Goal: Navigation & Orientation: Find specific page/section

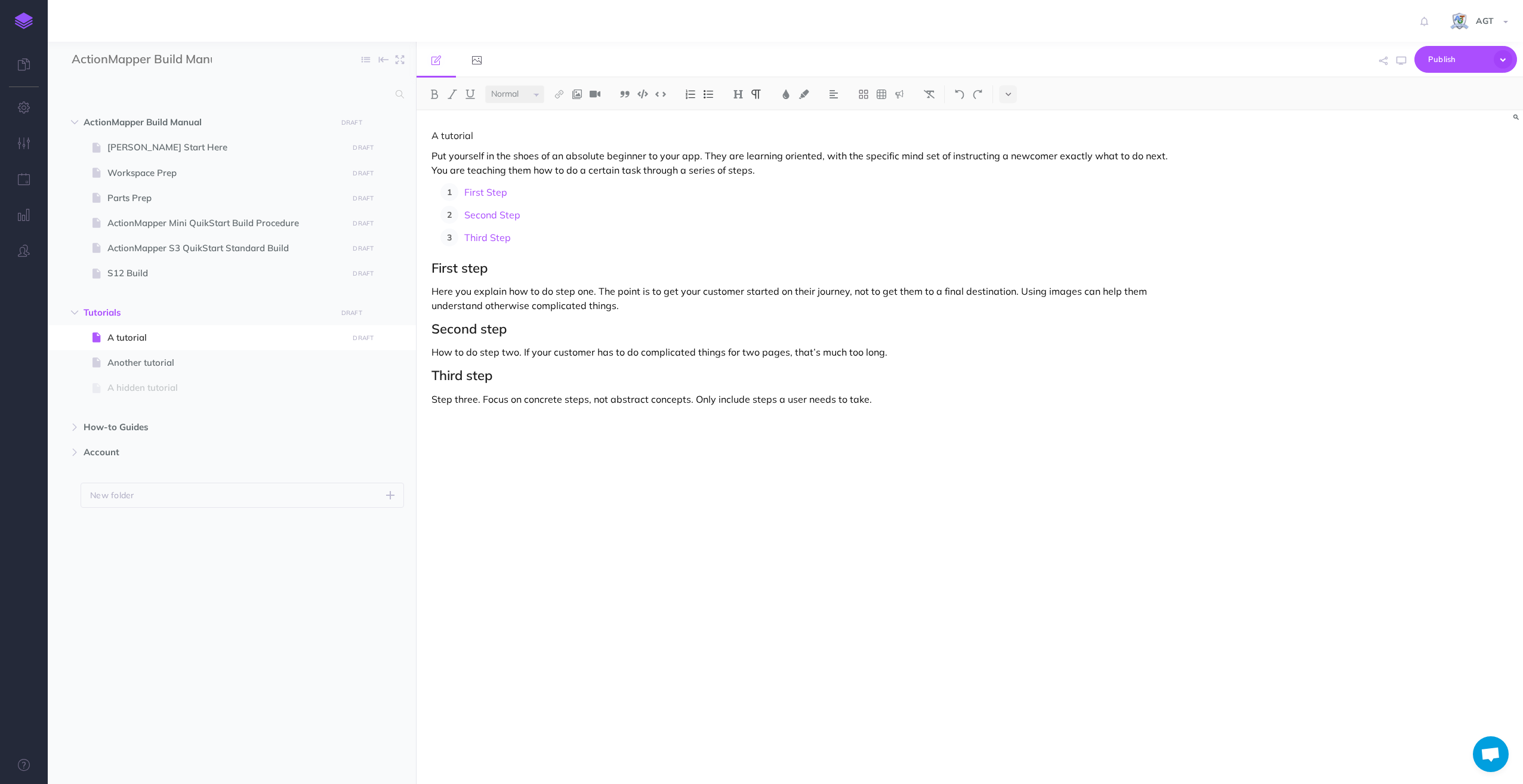
select select "null"
click at [26, 61] on icon at bounding box center [23, 64] width 12 height 12
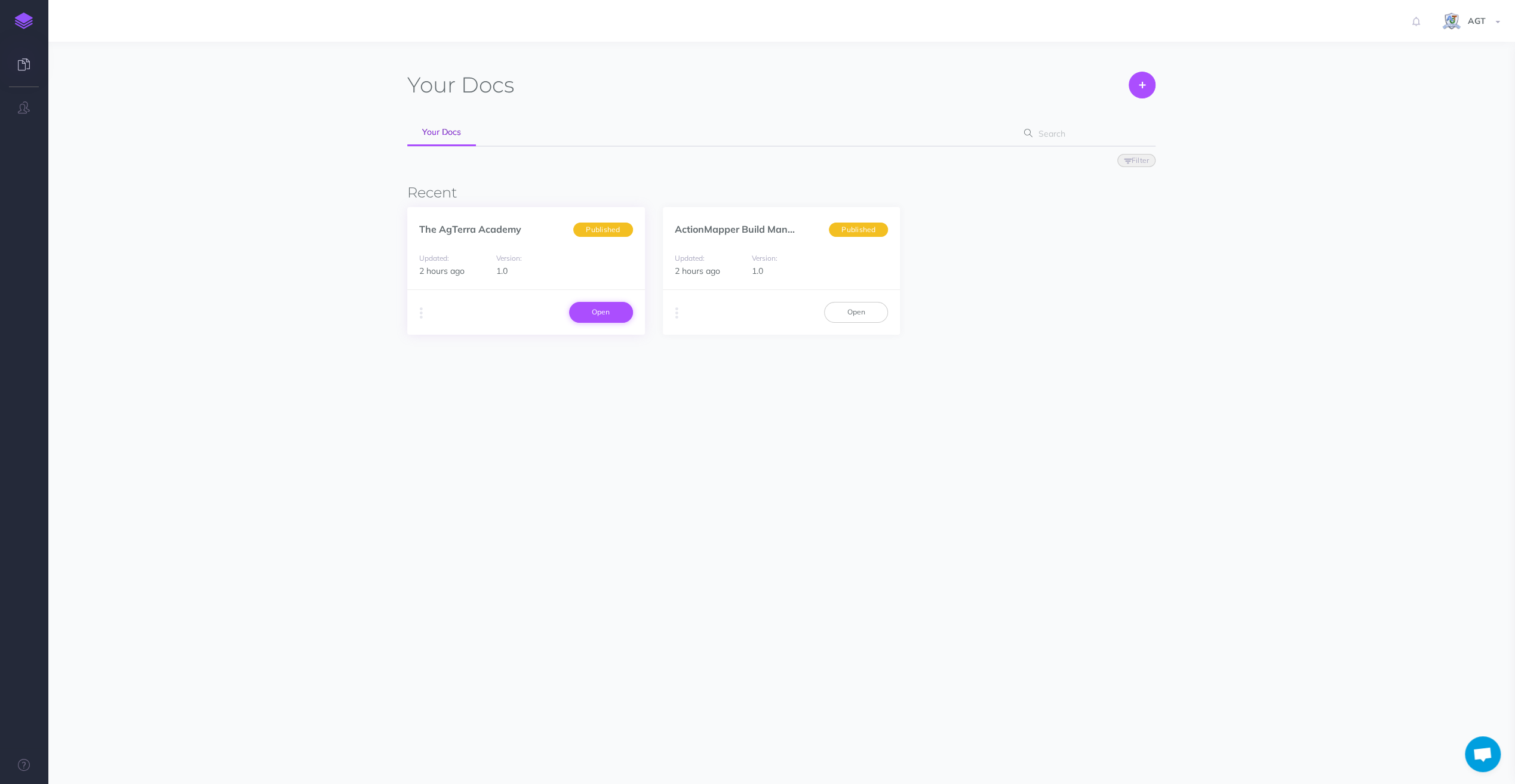
click at [590, 310] on link "Open" at bounding box center [600, 312] width 64 height 20
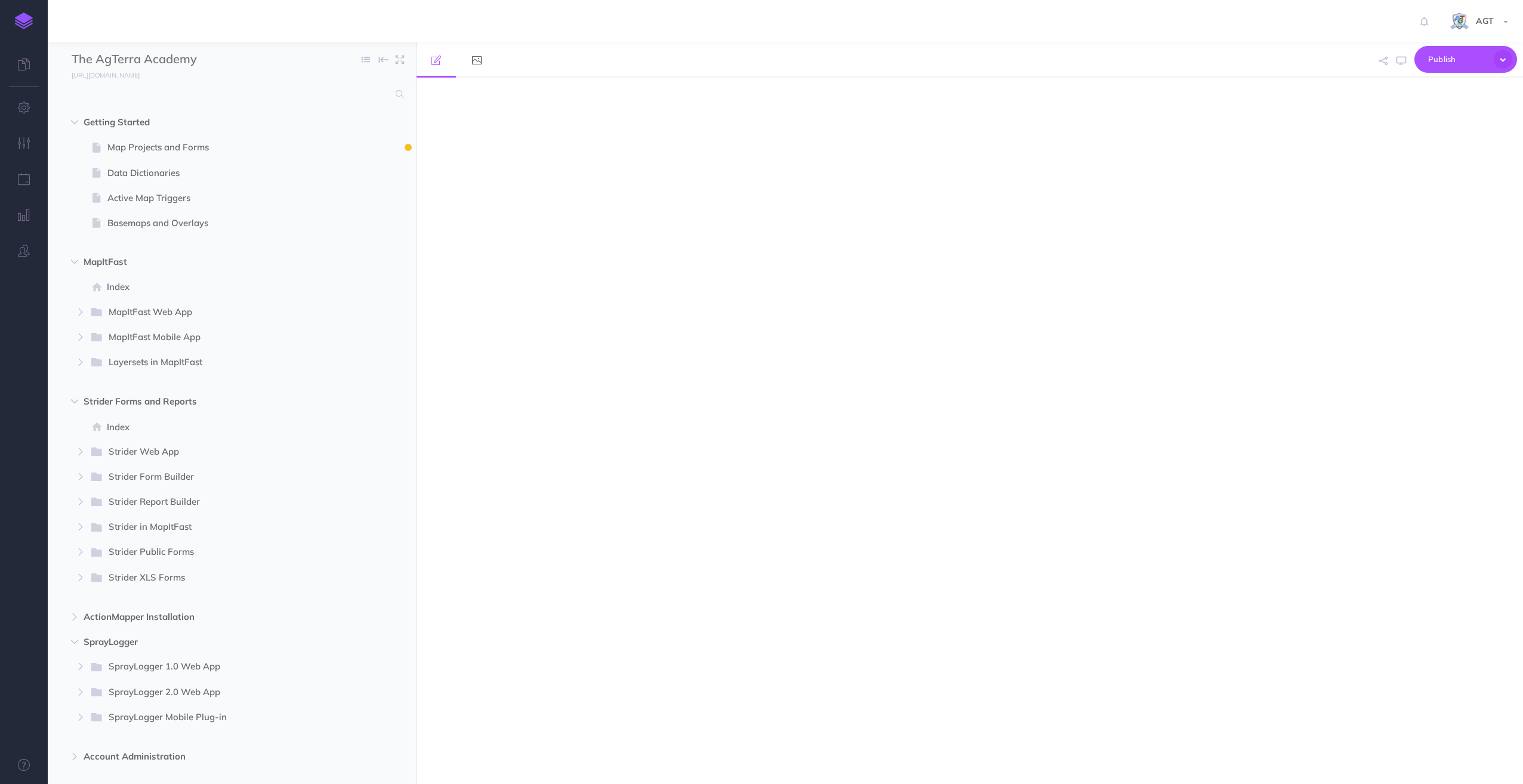
select select "null"
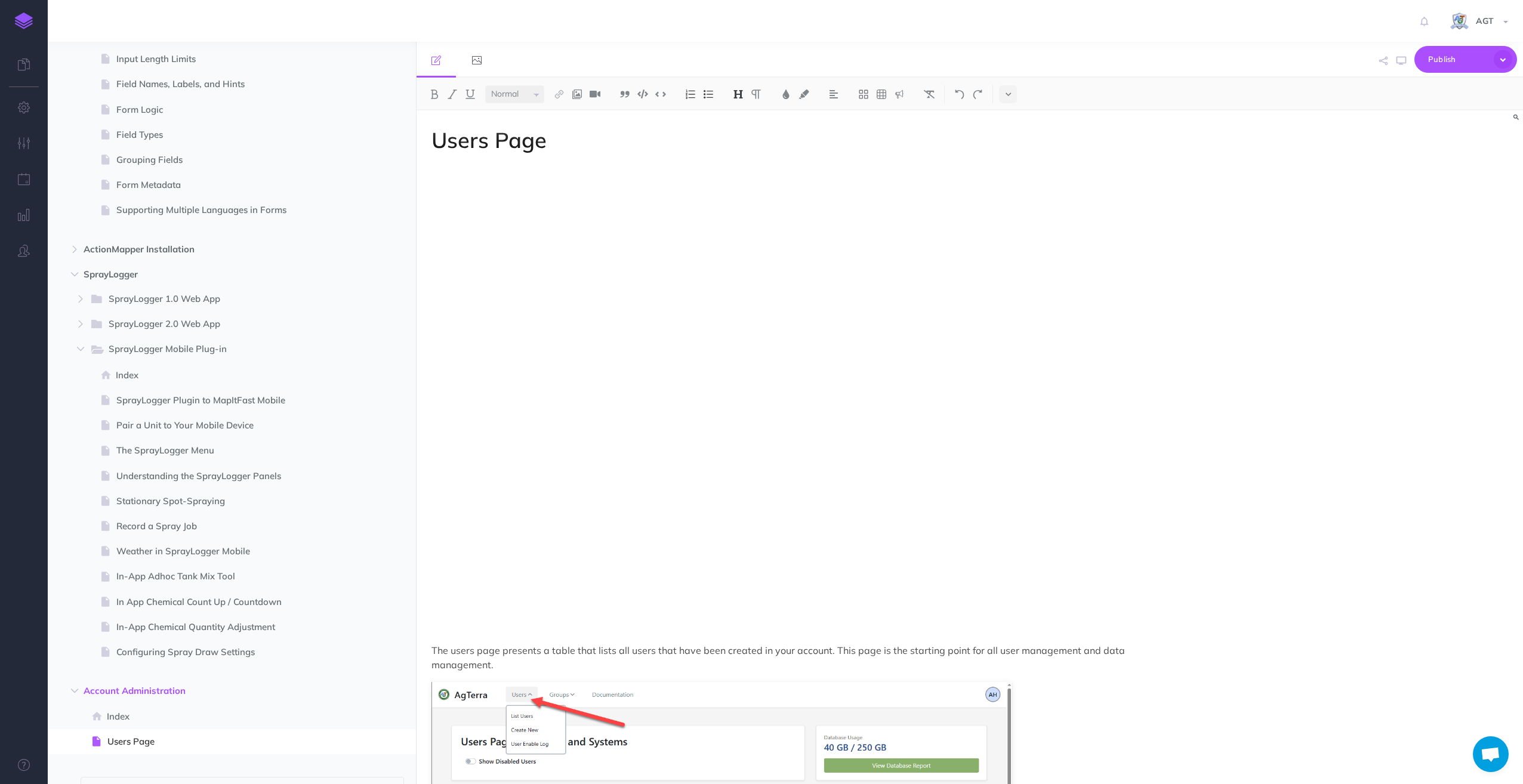
scroll to position [1189, 0]
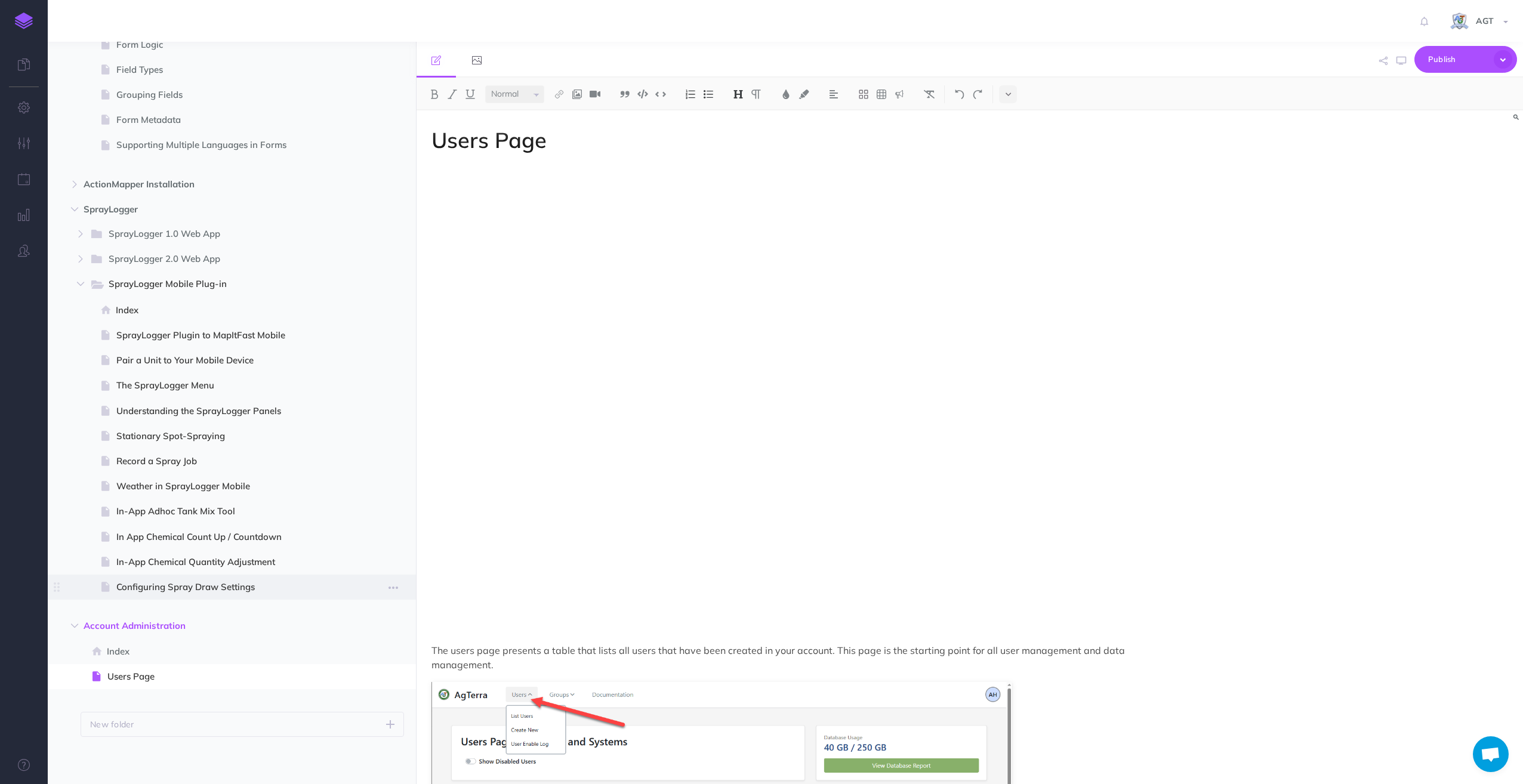
click at [210, 586] on span "Configuring Spray Draw Settings" at bounding box center [231, 587] width 228 height 14
select select "null"
